Goal: Book appointment/travel/reservation

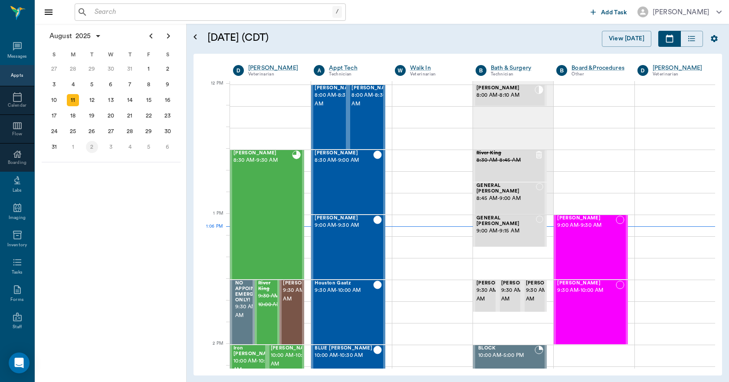
click at [91, 144] on div "2" at bounding box center [92, 147] width 12 height 12
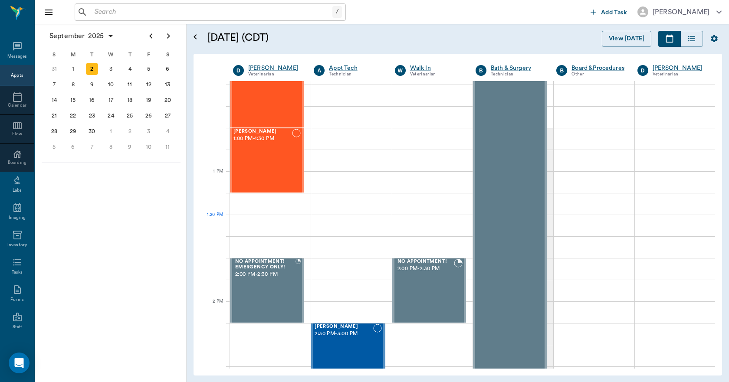
scroll to position [564, 0]
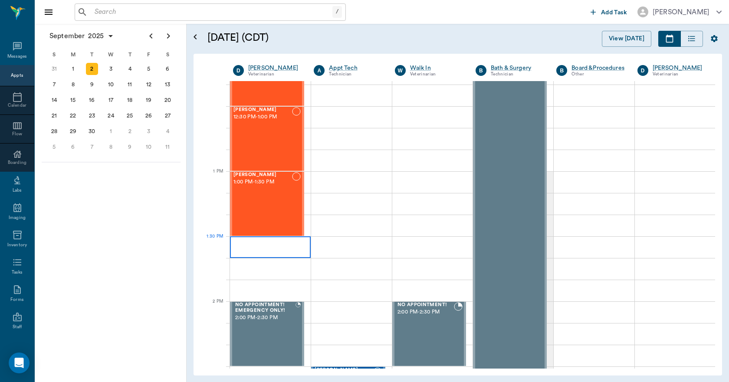
click at [265, 243] on div at bounding box center [270, 247] width 81 height 22
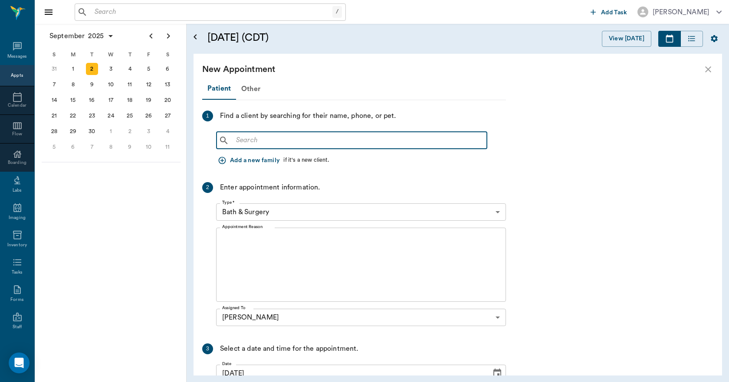
click at [257, 138] on input "text" at bounding box center [357, 140] width 251 height 12
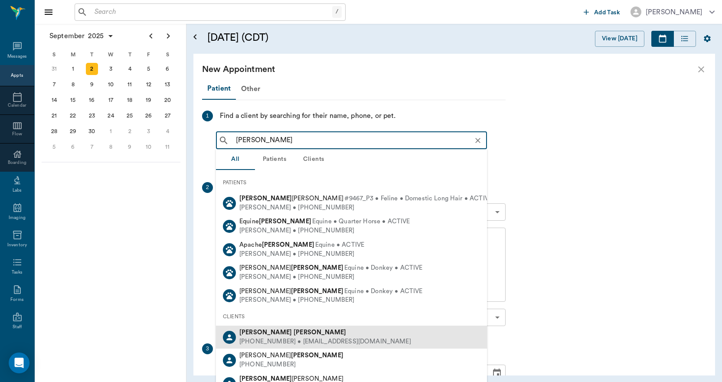
click at [315, 337] on div "[PERSON_NAME]" at bounding box center [325, 332] width 172 height 9
type input "[PERSON_NAME]"
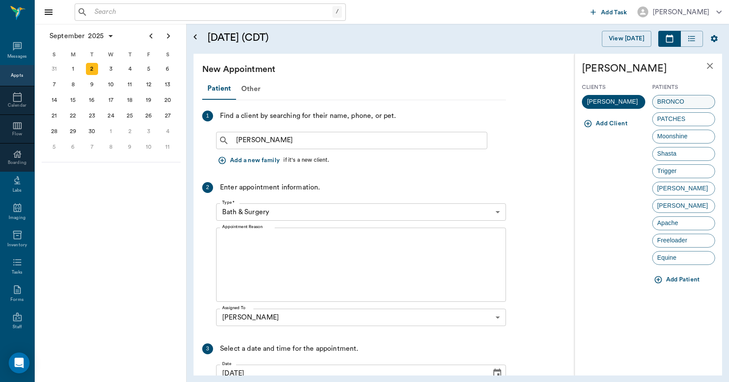
click at [693, 102] on div "BRONCO" at bounding box center [683, 102] width 63 height 14
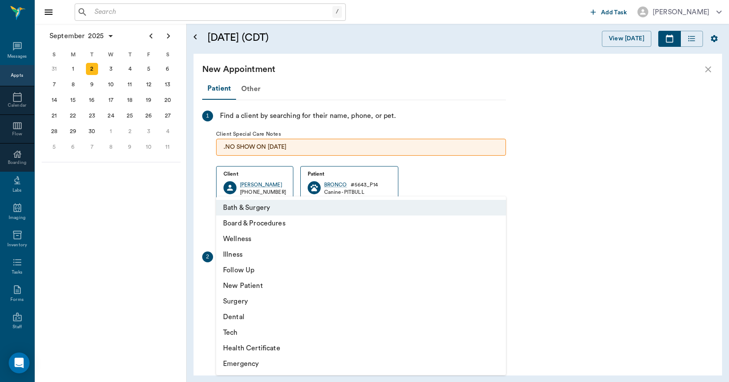
click at [284, 282] on body "/ ​ Add Task [PERSON_NAME] Nectar Messages Appts Calendar Flow Boarding Labs Im…" at bounding box center [364, 191] width 729 height 382
click at [251, 334] on li "Tech" at bounding box center [361, 333] width 290 height 16
type input "65d2be4f46e3a538d89b8c1a"
type input "02:00 PM"
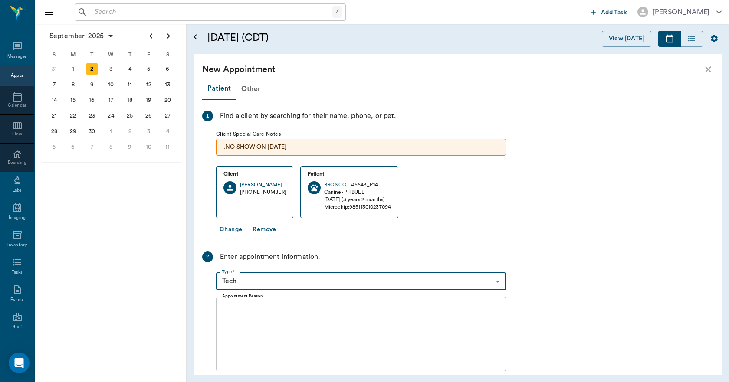
click at [256, 279] on body "/ ​ Add Task [PERSON_NAME] Nectar Messages Appts Calendar Flow Boarding Labs Im…" at bounding box center [364, 191] width 729 height 382
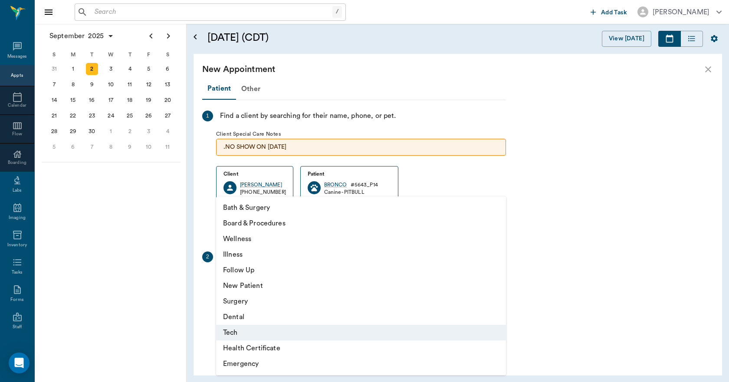
click at [246, 316] on li "Dental" at bounding box center [361, 317] width 290 height 16
type input "65d2be4f46e3a538d89b8c19"
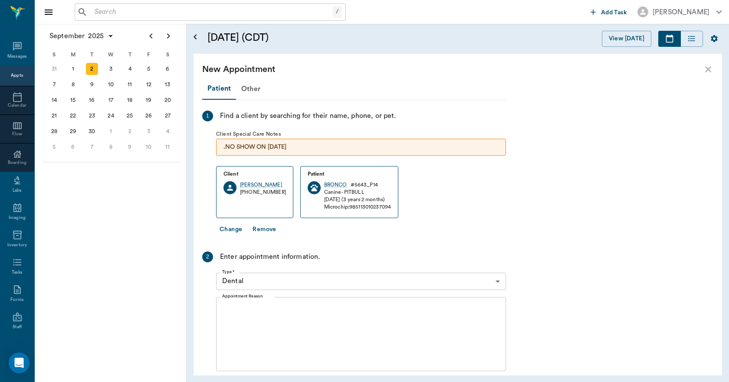
click at [257, 327] on textarea "Appointment Reason" at bounding box center [361, 334] width 278 height 60
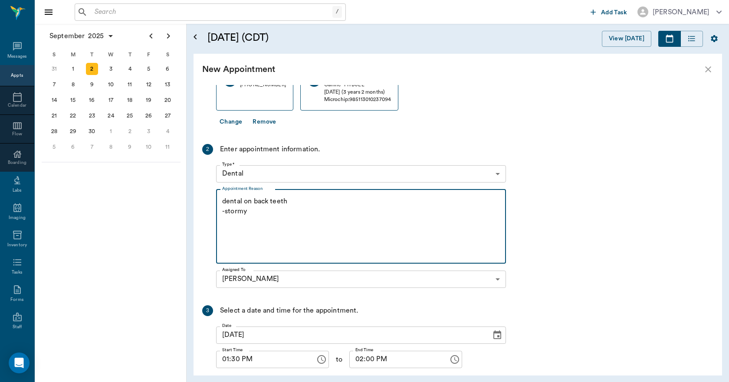
scroll to position [165, 0]
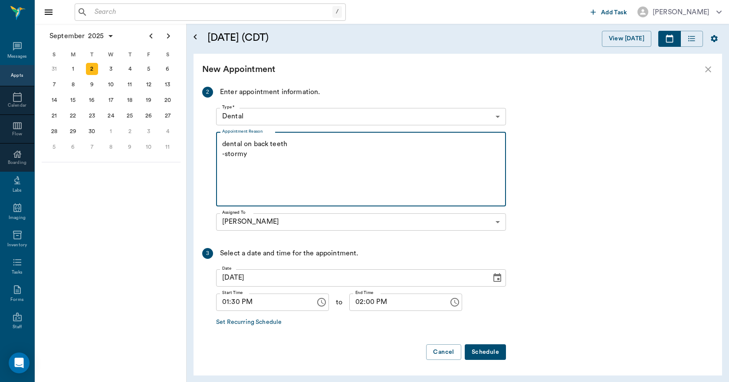
type textarea "dental on back teeth -stormy"
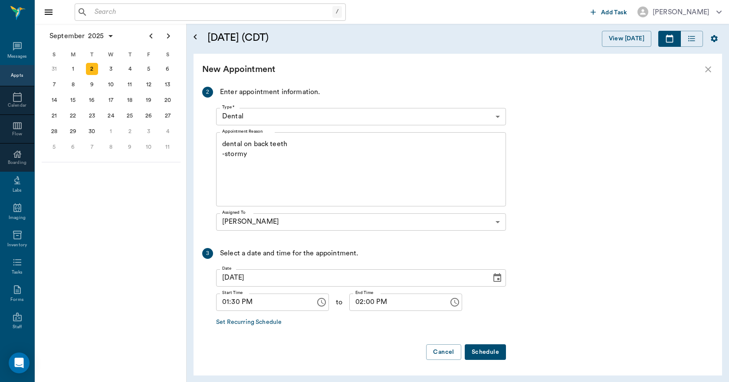
click at [483, 351] on button "Schedule" at bounding box center [484, 352] width 41 height 16
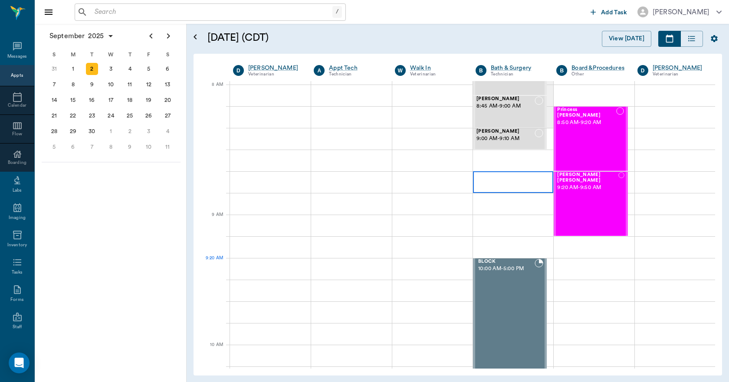
scroll to position [0, 0]
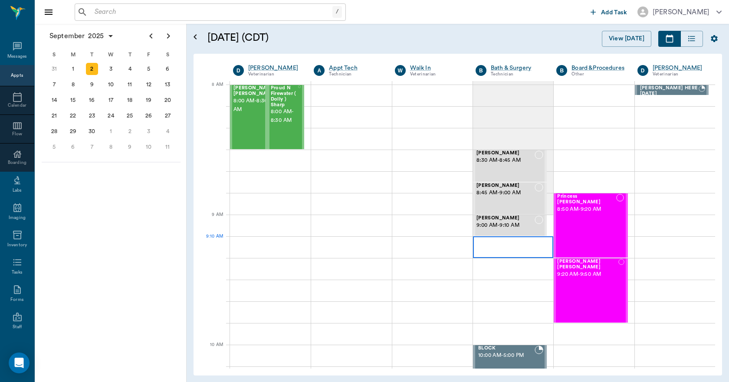
click at [506, 249] on div at bounding box center [513, 247] width 80 height 22
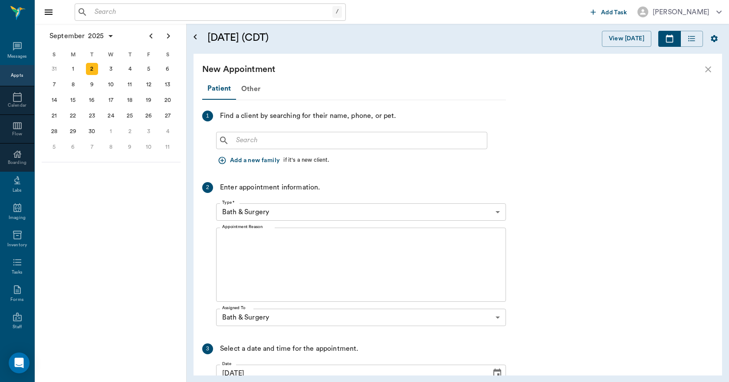
click at [407, 147] on div "​" at bounding box center [351, 140] width 271 height 17
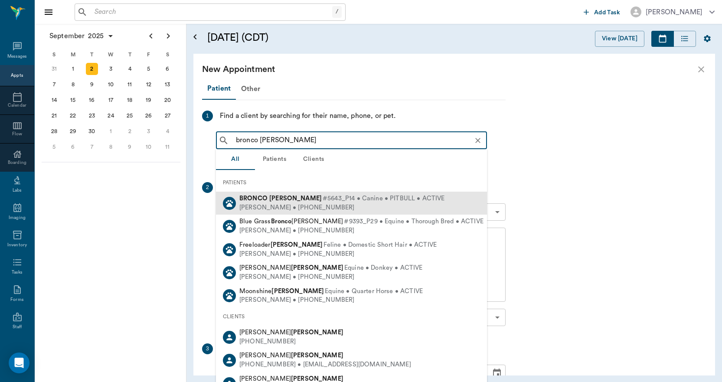
click at [309, 205] on div "[PERSON_NAME] • [PHONE_NUMBER]" at bounding box center [342, 207] width 206 height 9
type input "bronco [PERSON_NAME]"
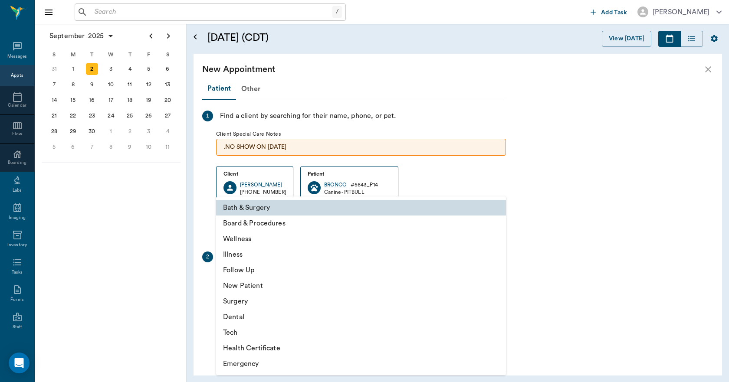
click at [286, 285] on body "/ ​ Add Task [PERSON_NAME] Nectar Messages Appts Calendar Flow Boarding Labs Im…" at bounding box center [364, 191] width 729 height 382
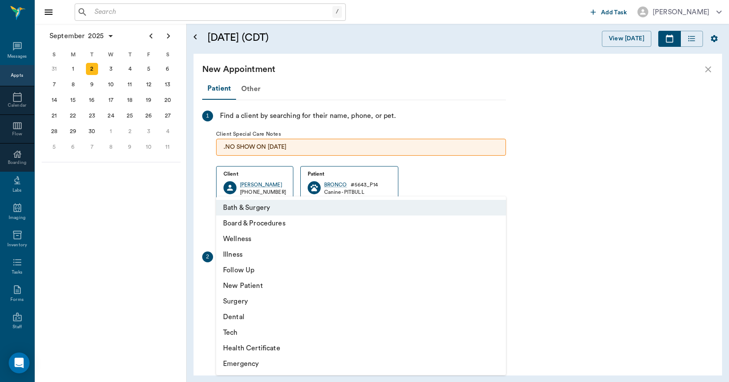
drag, startPoint x: 183, startPoint y: 205, endPoint x: 233, endPoint y: 236, distance: 59.4
click at [183, 204] on div at bounding box center [364, 191] width 729 height 382
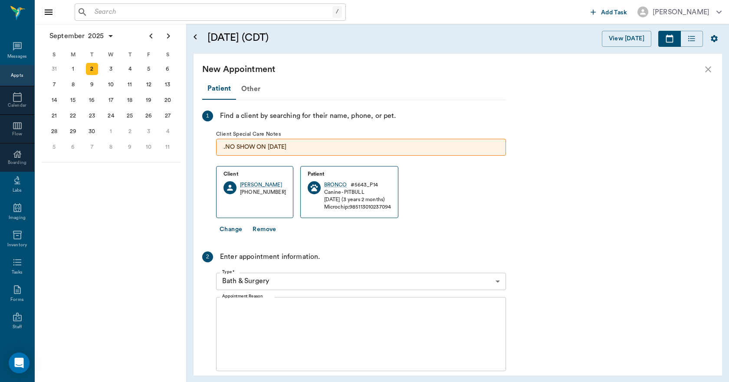
click at [271, 338] on textarea "Appointment Reason" at bounding box center [361, 334] width 278 height 60
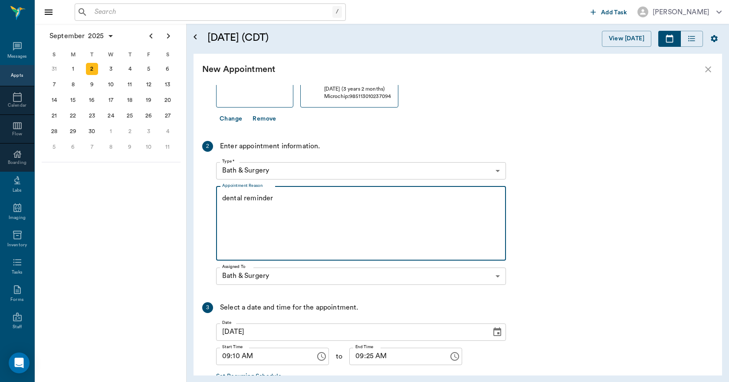
scroll to position [165, 0]
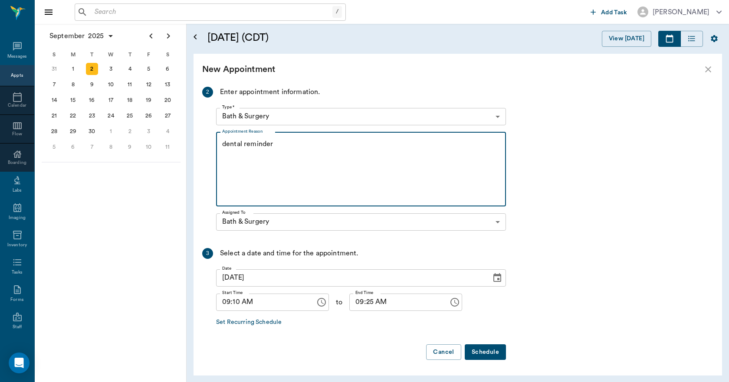
type textarea "dental reminder"
click at [359, 300] on input "09:25 AM" at bounding box center [395, 302] width 93 height 17
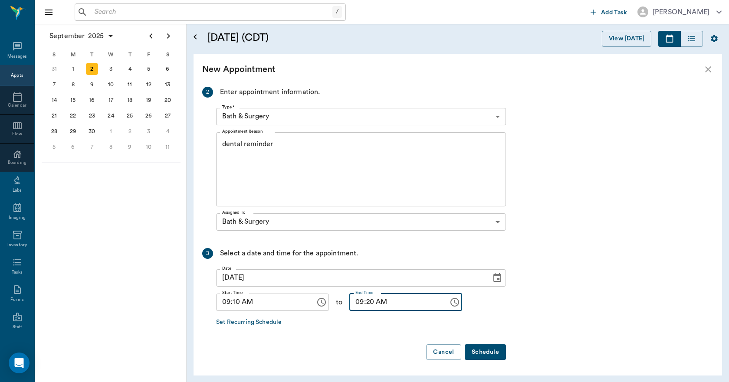
type input "09:20 AM"
click at [480, 356] on button "Schedule" at bounding box center [484, 352] width 41 height 16
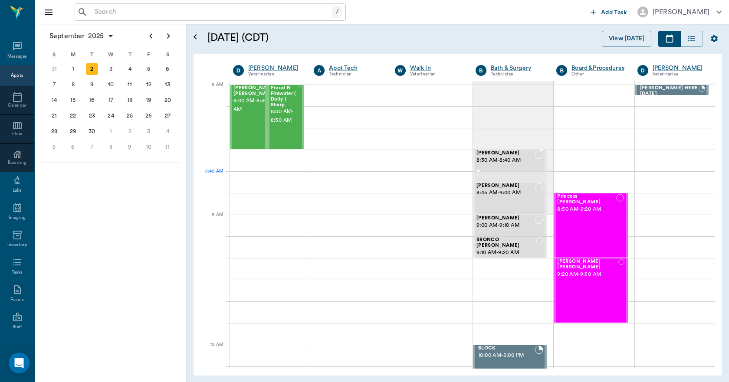
drag, startPoint x: 475, startPoint y: 180, endPoint x: 472, endPoint y: 173, distance: 8.2
drag, startPoint x: 475, startPoint y: 213, endPoint x: 475, endPoint y: 198, distance: 14.7
drag, startPoint x: 497, startPoint y: 189, endPoint x: 495, endPoint y: 179, distance: 10.1
drag, startPoint x: 503, startPoint y: 226, endPoint x: 498, endPoint y: 206, distance: 21.0
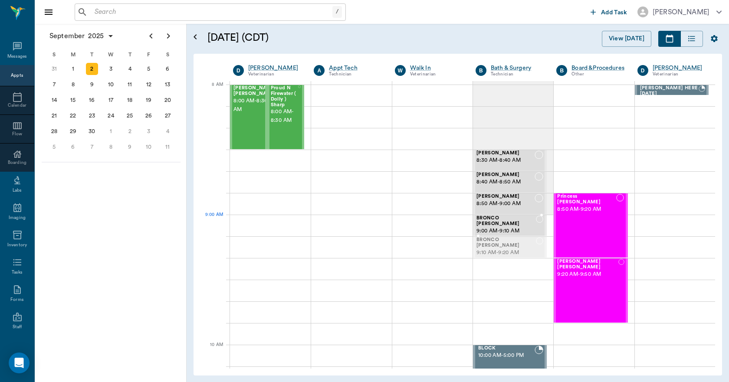
drag, startPoint x: 507, startPoint y: 247, endPoint x: 505, endPoint y: 235, distance: 12.4
click at [13, 47] on icon at bounding box center [17, 46] width 9 height 9
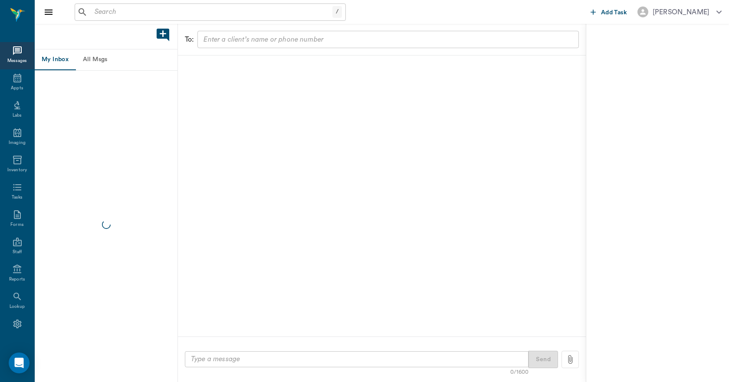
click at [100, 58] on button "All Msgs" at bounding box center [94, 59] width 39 height 21
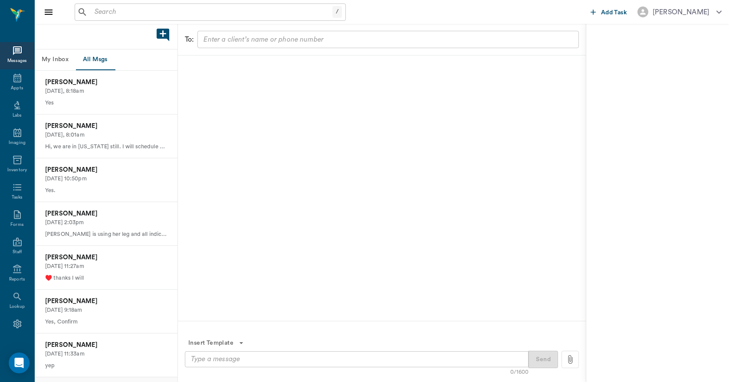
scroll to position [255, 0]
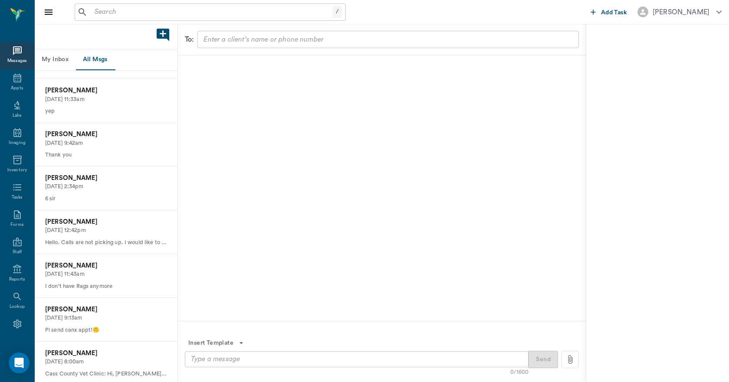
click at [58, 62] on button "My Inbox" at bounding box center [55, 59] width 41 height 21
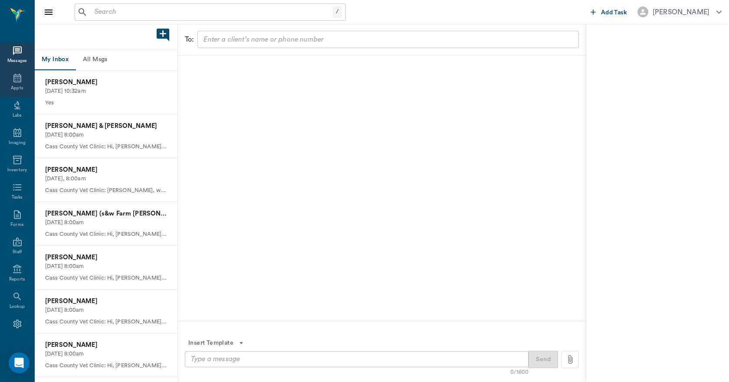
click at [20, 85] on div "Appts" at bounding box center [17, 82] width 34 height 27
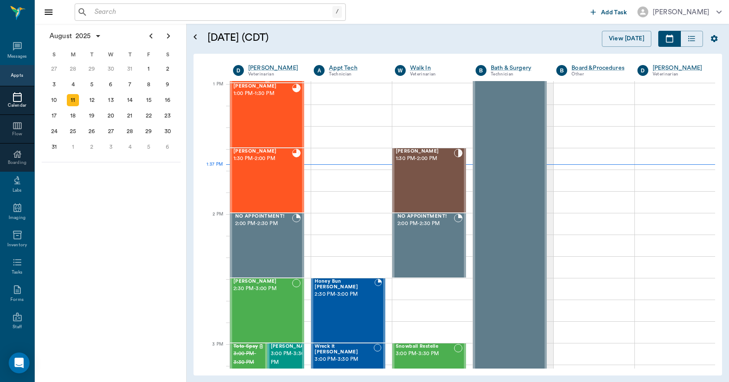
scroll to position [651, 0]
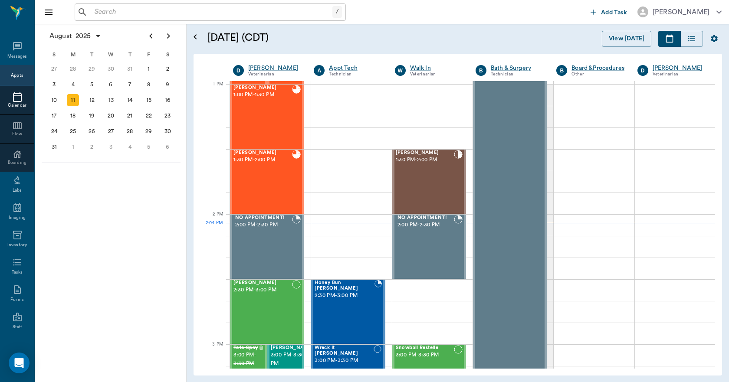
click at [138, 11] on input "text" at bounding box center [211, 12] width 241 height 12
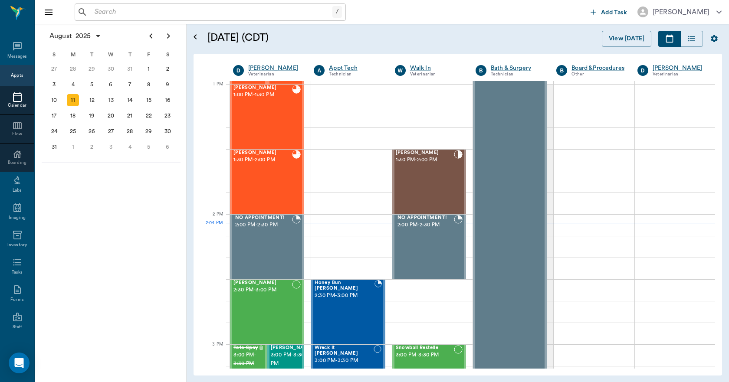
scroll to position [91, 0]
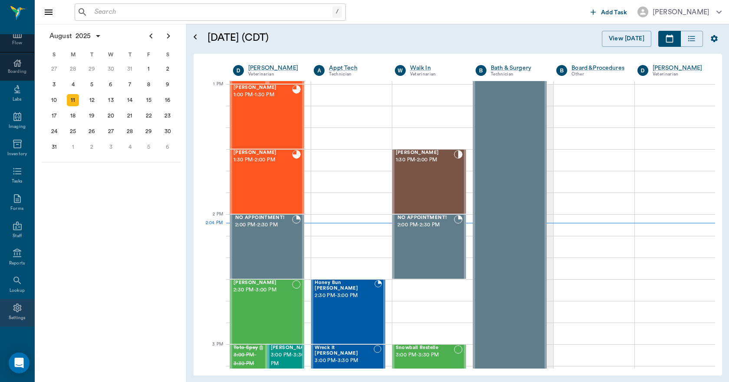
click at [12, 312] on icon at bounding box center [17, 308] width 10 height 10
click at [13, 310] on icon at bounding box center [17, 308] width 8 height 9
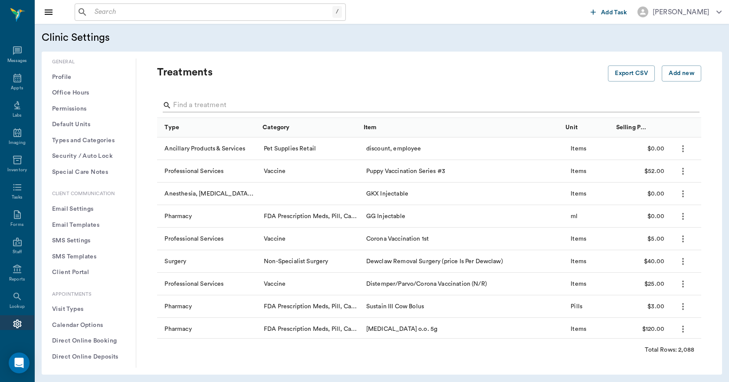
click at [229, 103] on input "Search" at bounding box center [429, 105] width 513 height 14
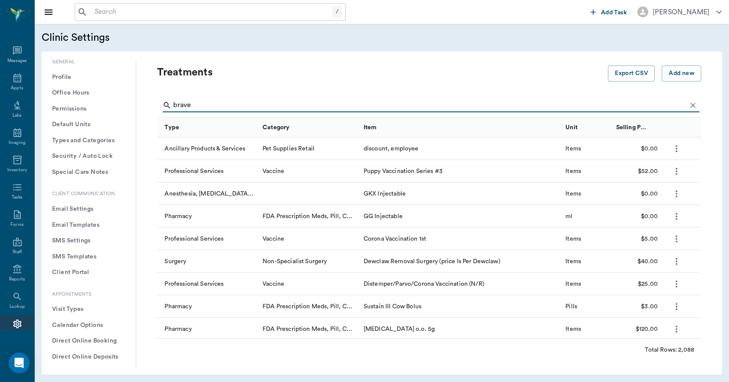
scroll to position [260, 0]
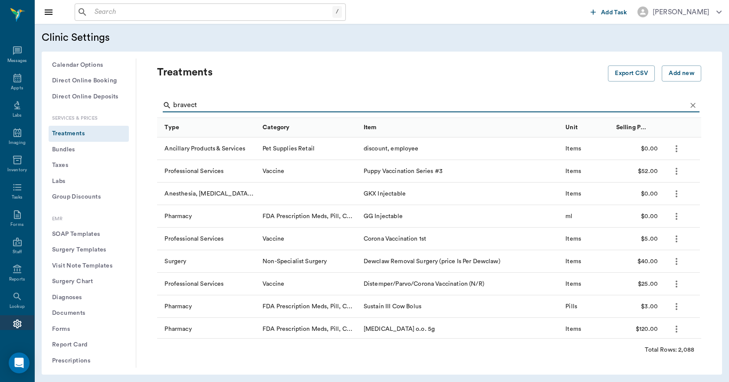
type input "bravecto"
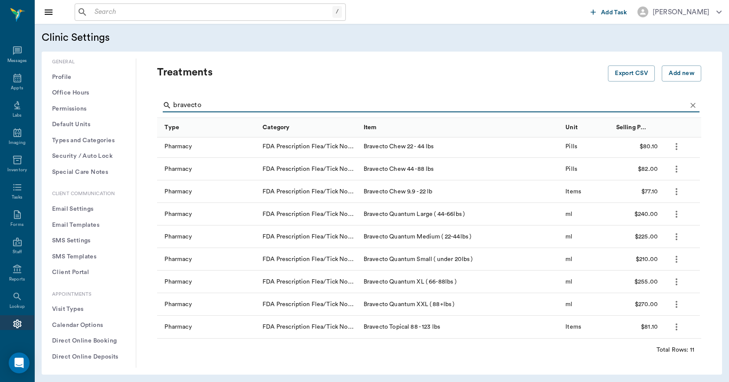
scroll to position [260, 0]
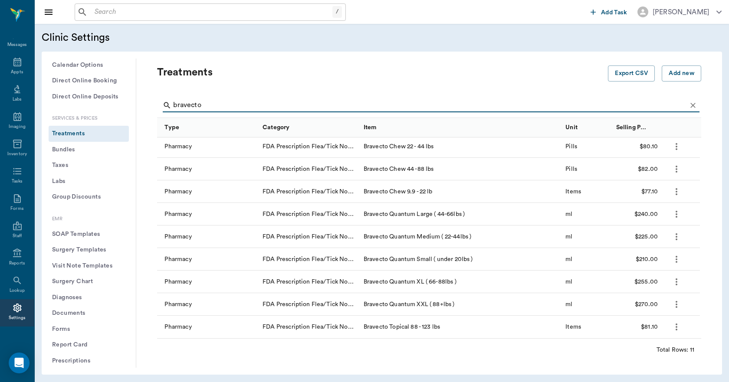
click at [262, 105] on input "bravecto" at bounding box center [429, 105] width 513 height 14
click at [255, 103] on input "bravecto" at bounding box center [429, 105] width 513 height 14
type input "bravecto"
click at [128, 6] on input "text" at bounding box center [211, 12] width 241 height 12
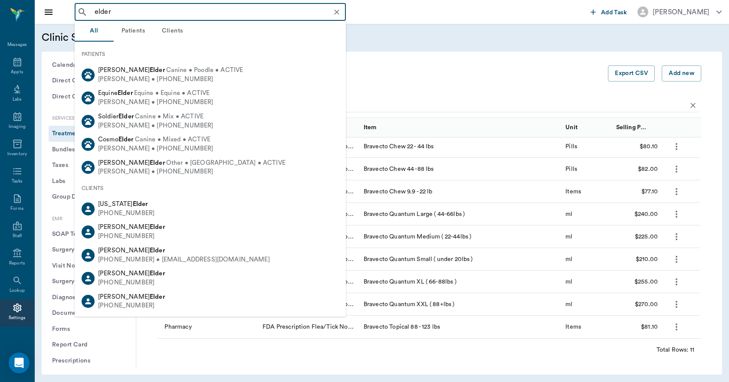
click at [155, 209] on div "Virginia Elder (903) 796-8330" at bounding box center [210, 208] width 271 height 23
type input "elder"
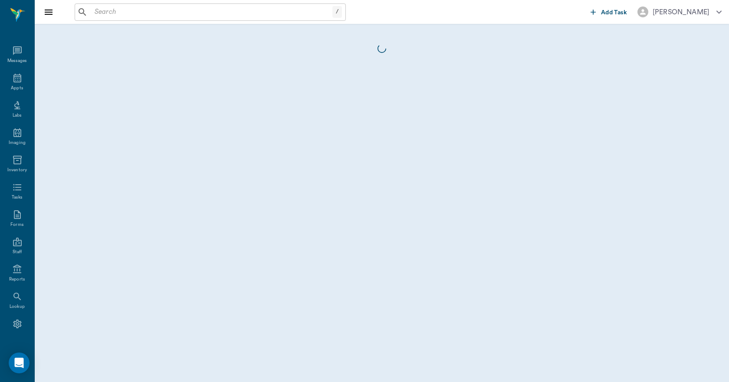
scroll to position [16, 0]
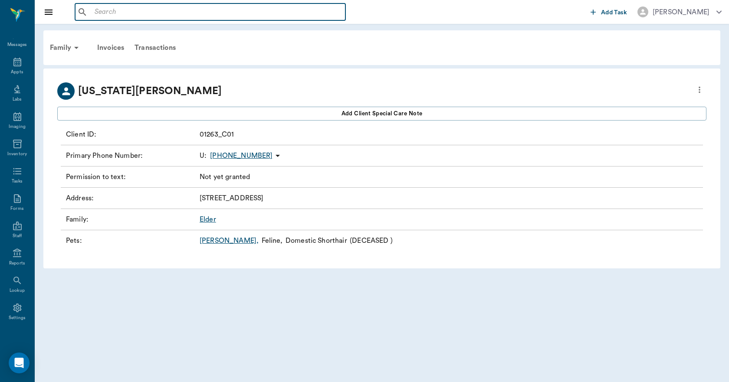
click at [124, 14] on input "text" at bounding box center [216, 12] width 251 height 12
drag, startPoint x: 123, startPoint y: 2, endPoint x: 122, endPoint y: 7, distance: 4.4
click at [123, 3] on div "zelda ​ Add Task Dr. Bert Ellsworth" at bounding box center [382, 12] width 694 height 24
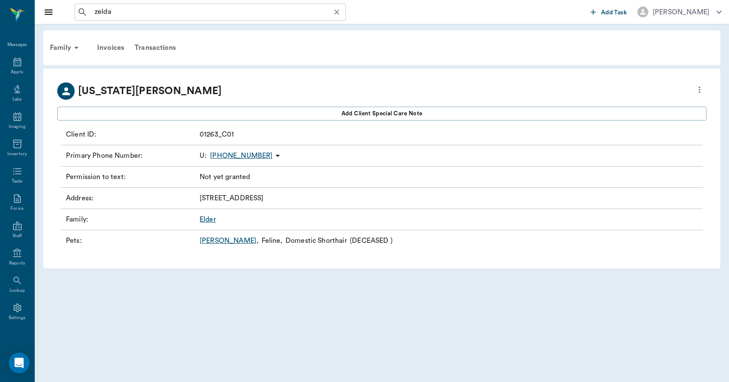
click at [122, 7] on input "zelda" at bounding box center [217, 12] width 252 height 12
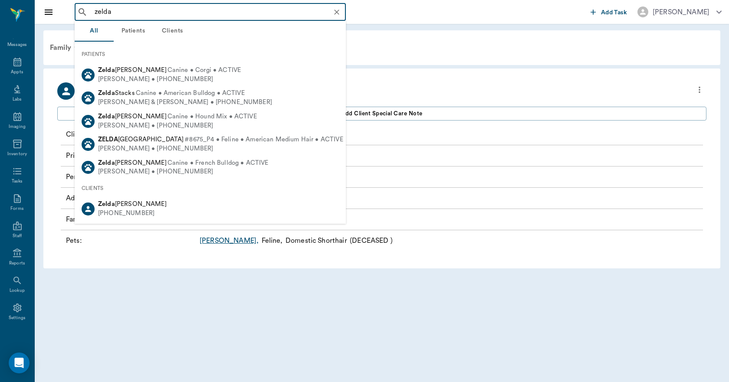
click at [132, 10] on input "zelda" at bounding box center [217, 12] width 252 height 12
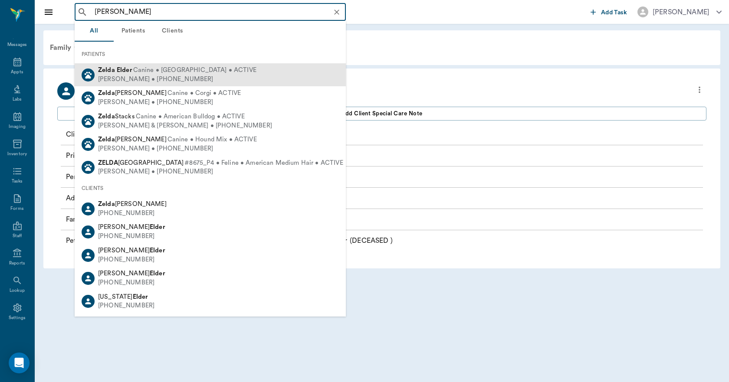
click at [163, 78] on div "Cheri Elder • (903) 826-2566" at bounding box center [177, 79] width 158 height 9
type input "zelda elder"
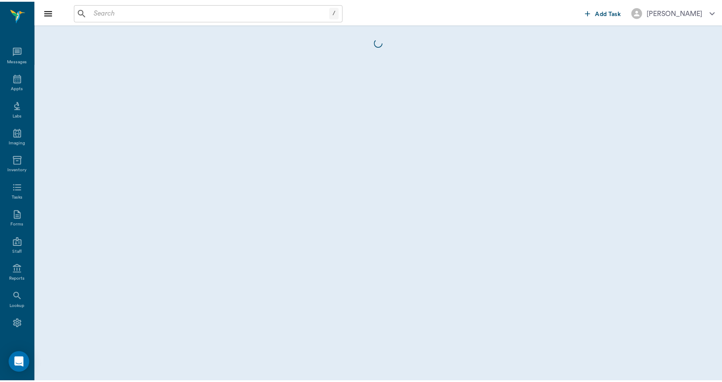
scroll to position [16, 0]
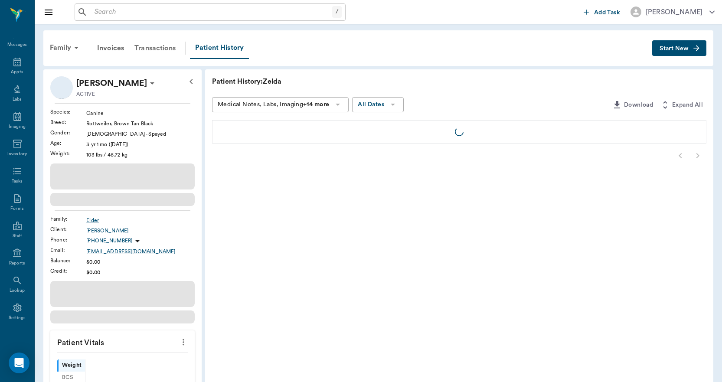
click at [167, 47] on div "Transactions" at bounding box center [155, 48] width 52 height 21
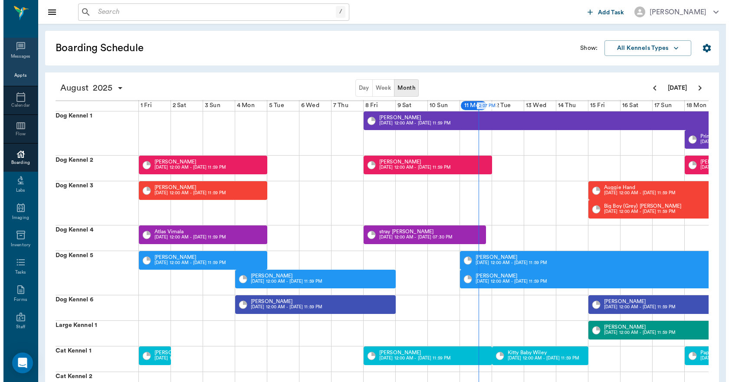
scroll to position [0, 321]
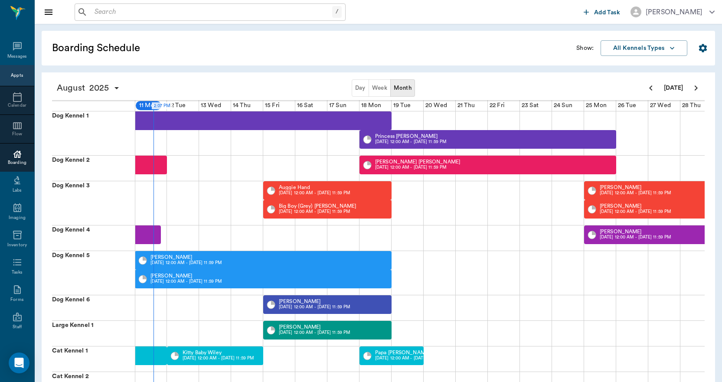
click at [17, 73] on div "Appts" at bounding box center [17, 75] width 12 height 7
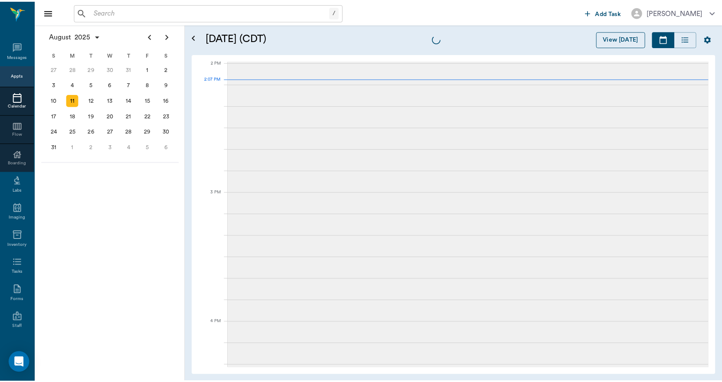
scroll to position [781, 0]
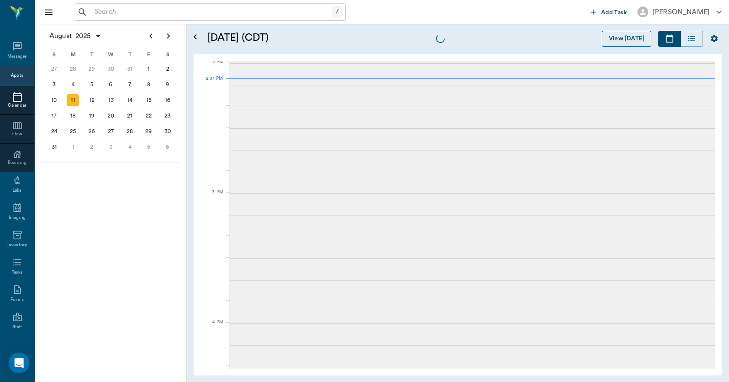
click at [618, 37] on button "View [DATE]" at bounding box center [625, 39] width 49 height 16
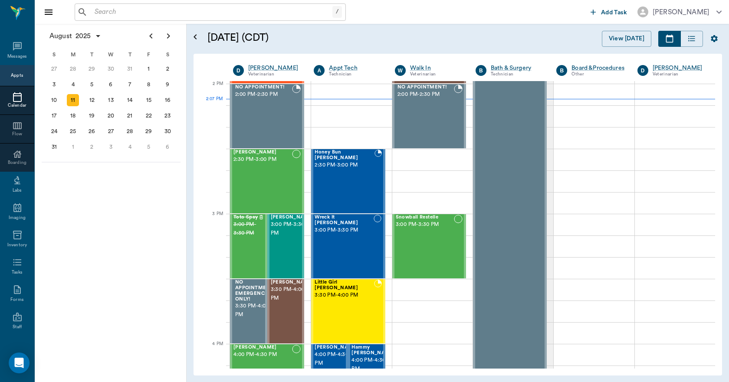
click at [229, 10] on input "text" at bounding box center [211, 12] width 241 height 12
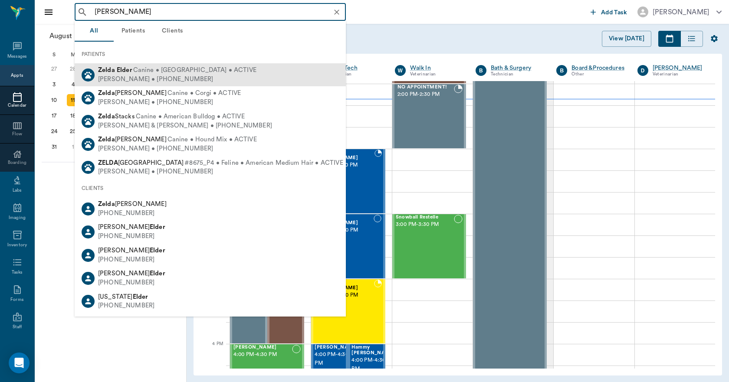
click at [161, 72] on span "Canine • Rottweiler • ACTIVE" at bounding box center [194, 70] width 123 height 9
type input "zelda elder"
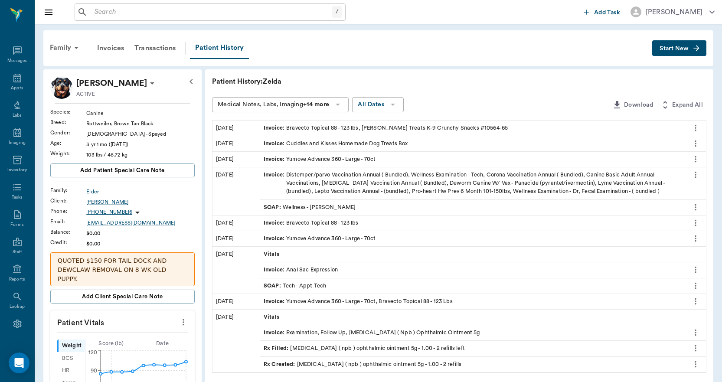
click at [333, 222] on div "Invoice : Bravecto Topical 88 - 123 lbs" at bounding box center [311, 223] width 95 height 8
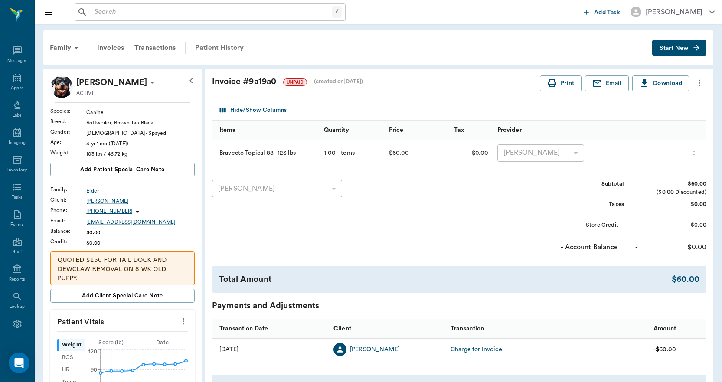
click at [219, 49] on div "Patient History" at bounding box center [219, 47] width 59 height 21
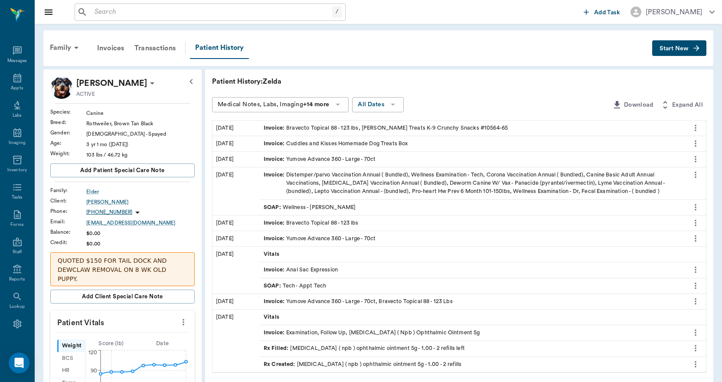
click at [317, 128] on div "Invoice : Bravecto Topical 88 - 123 lbs, Hill's Treats K-9 Crunchy Snacks #1056…" at bounding box center [386, 128] width 244 height 8
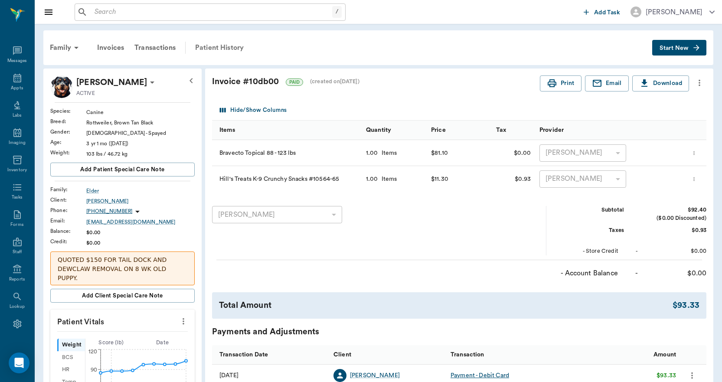
click at [221, 47] on div "Patient History" at bounding box center [219, 47] width 59 height 21
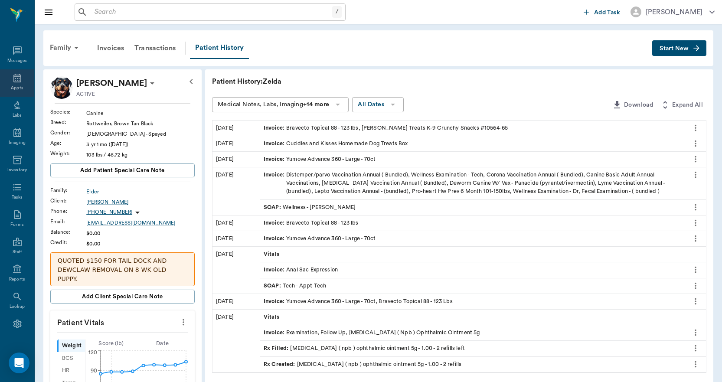
click at [19, 82] on div "Appts" at bounding box center [17, 82] width 34 height 27
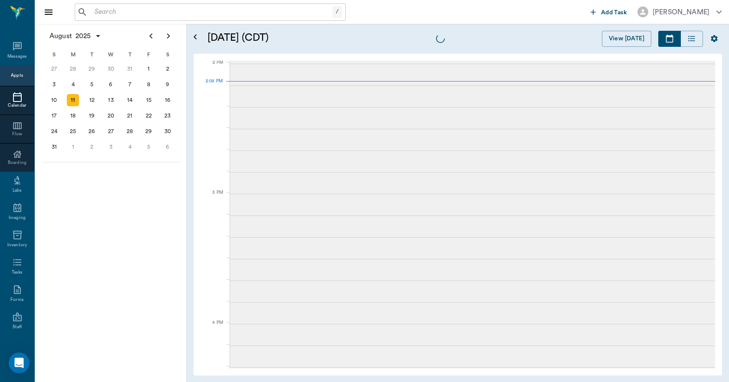
scroll to position [781, 0]
